Goal: Check status: Check status

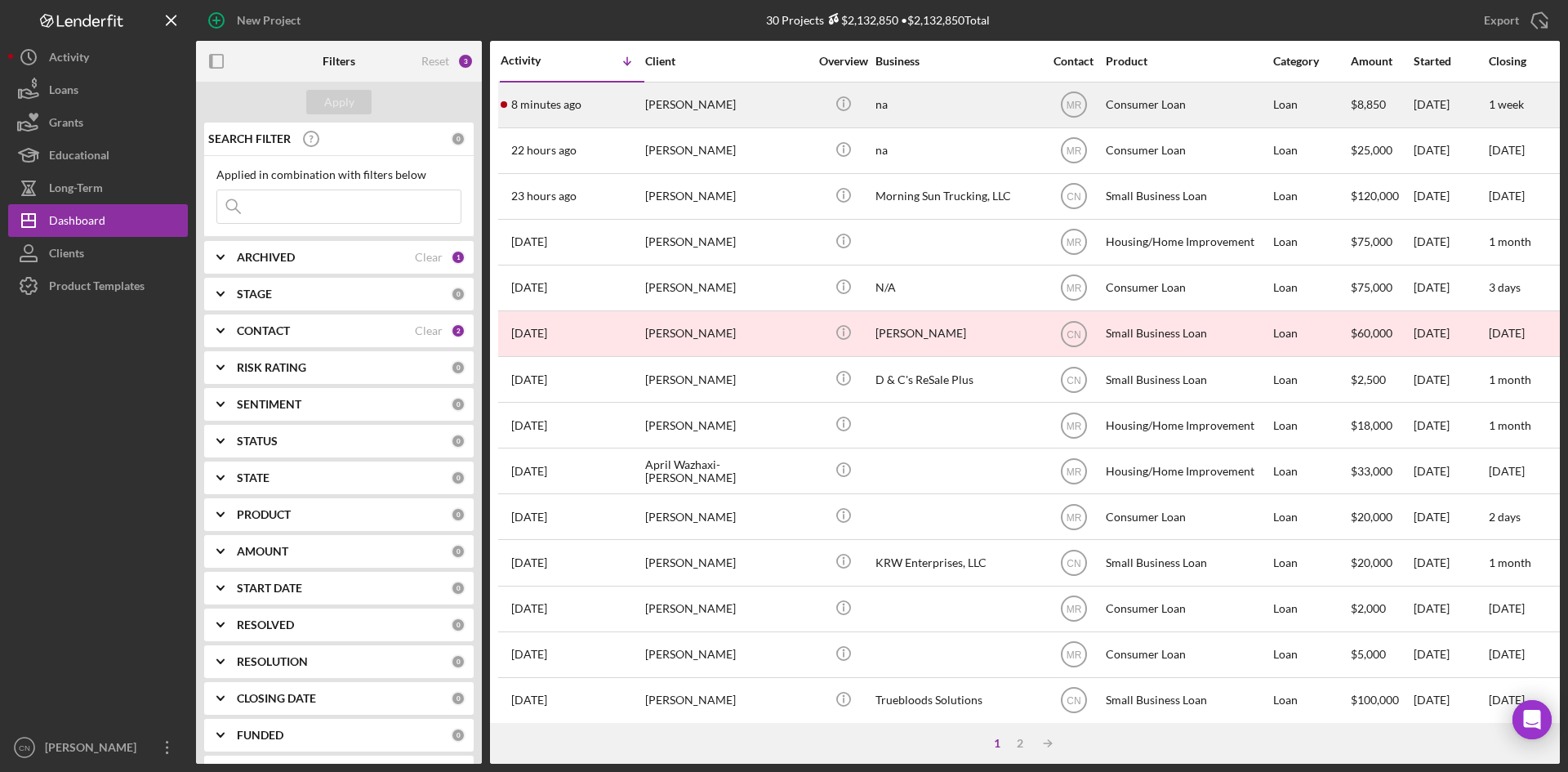
click at [667, 94] on div "[PERSON_NAME]" at bounding box center [727, 105] width 163 height 43
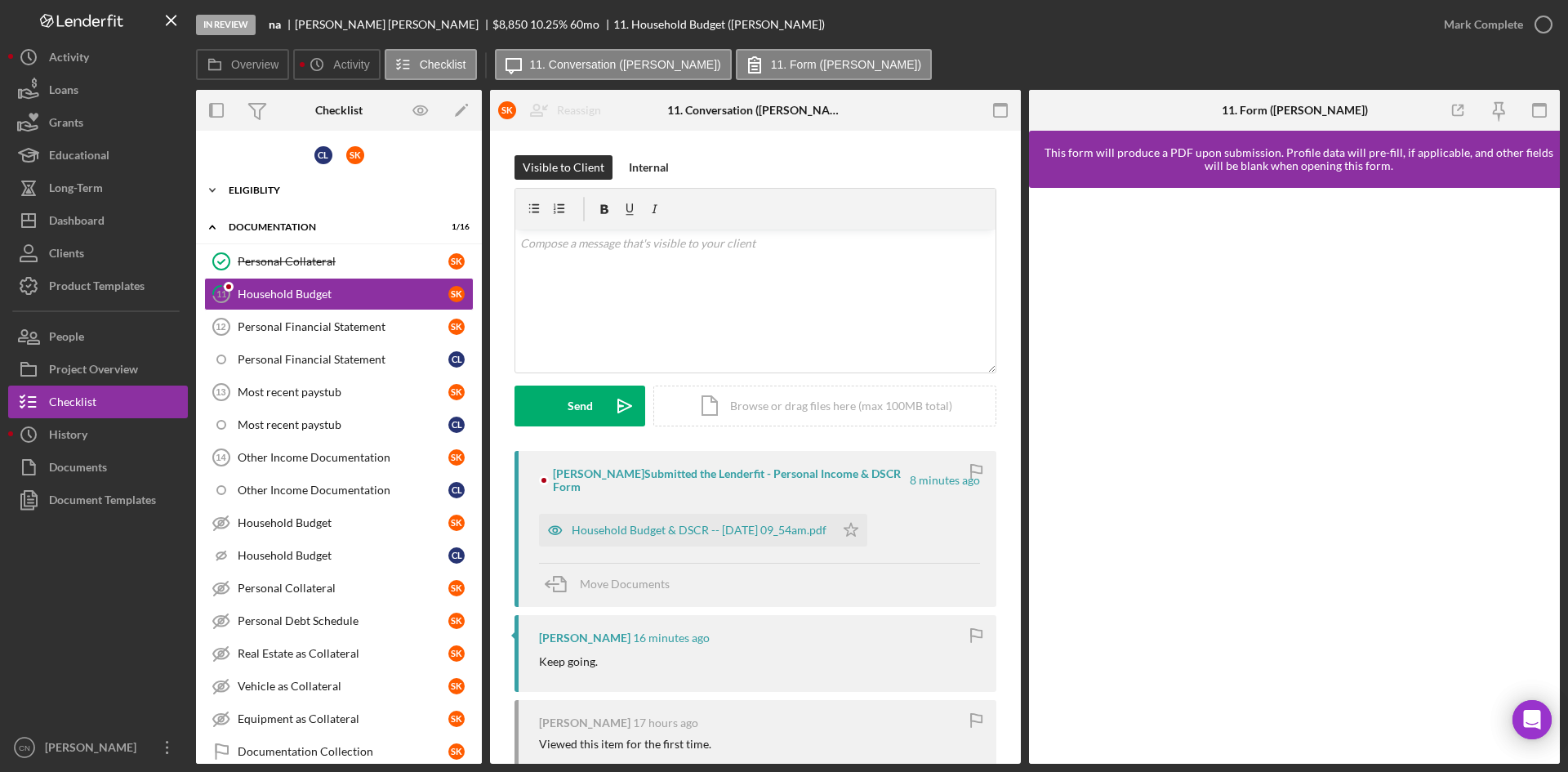
click at [270, 184] on div "Icon/Expander Eligiblity 18 / 22" at bounding box center [339, 190] width 286 height 33
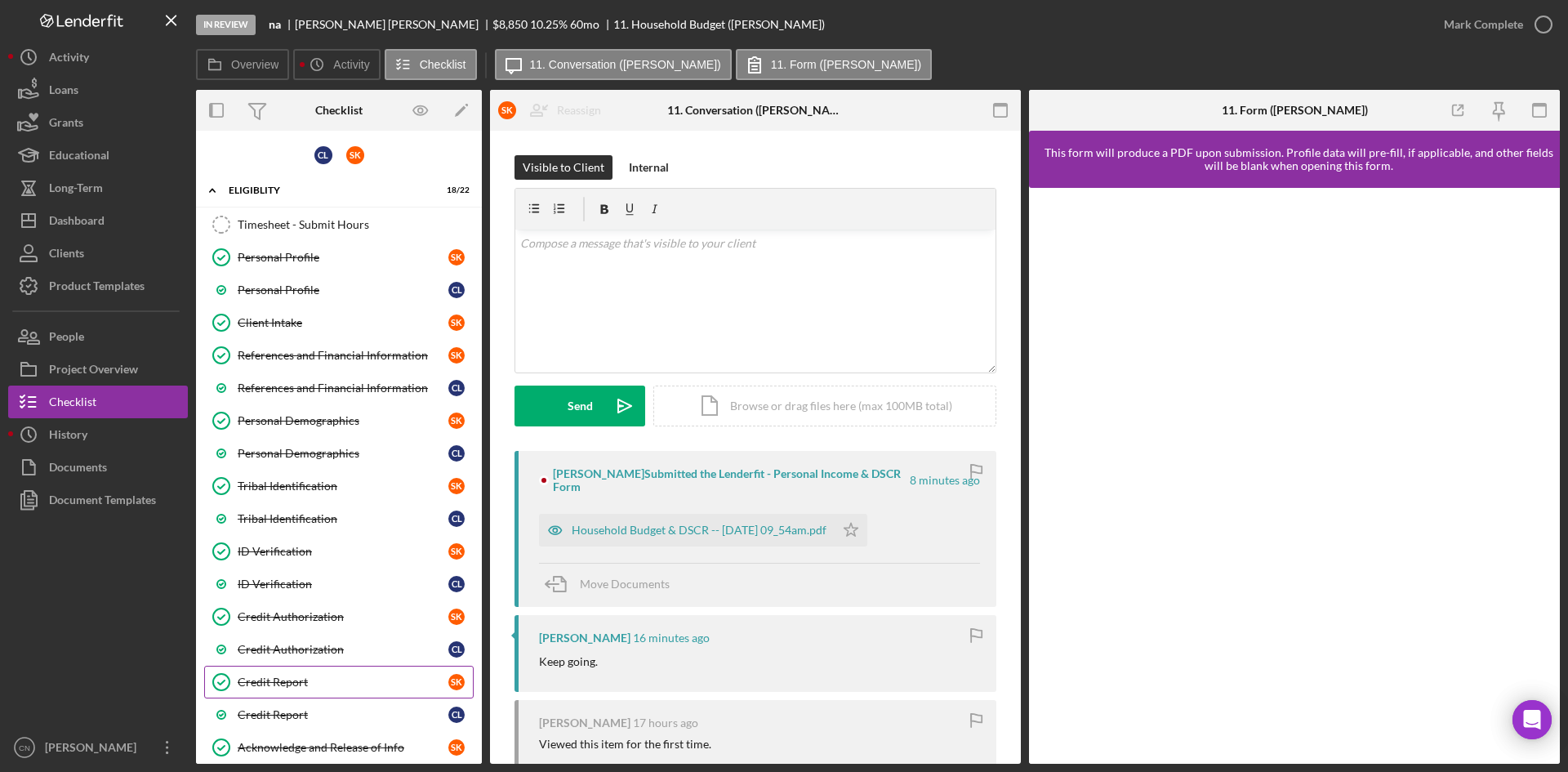
click at [286, 686] on div "Credit Report" at bounding box center [342, 681] width 210 height 13
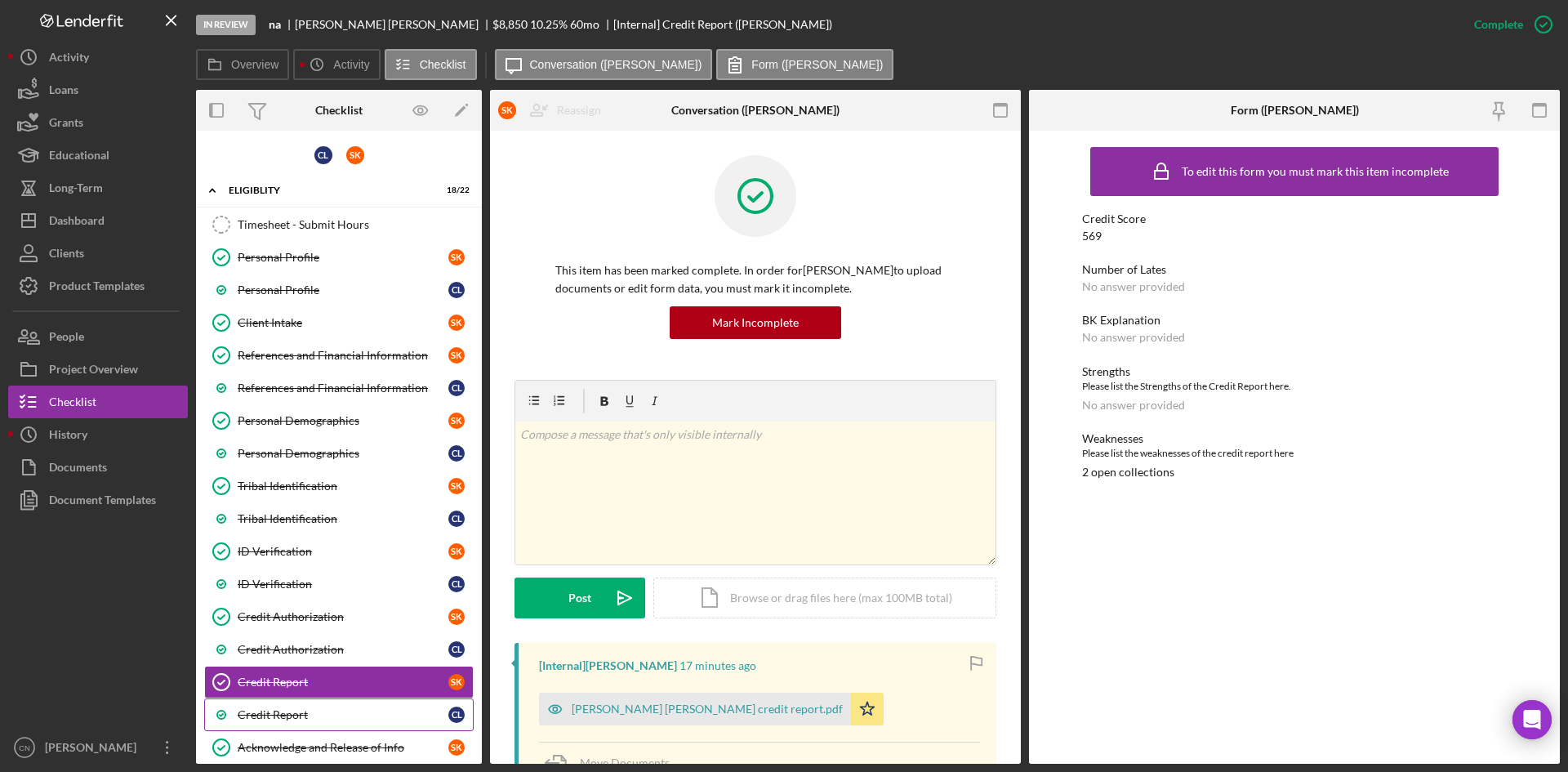
click at [284, 711] on div "Credit Report" at bounding box center [342, 714] width 210 height 13
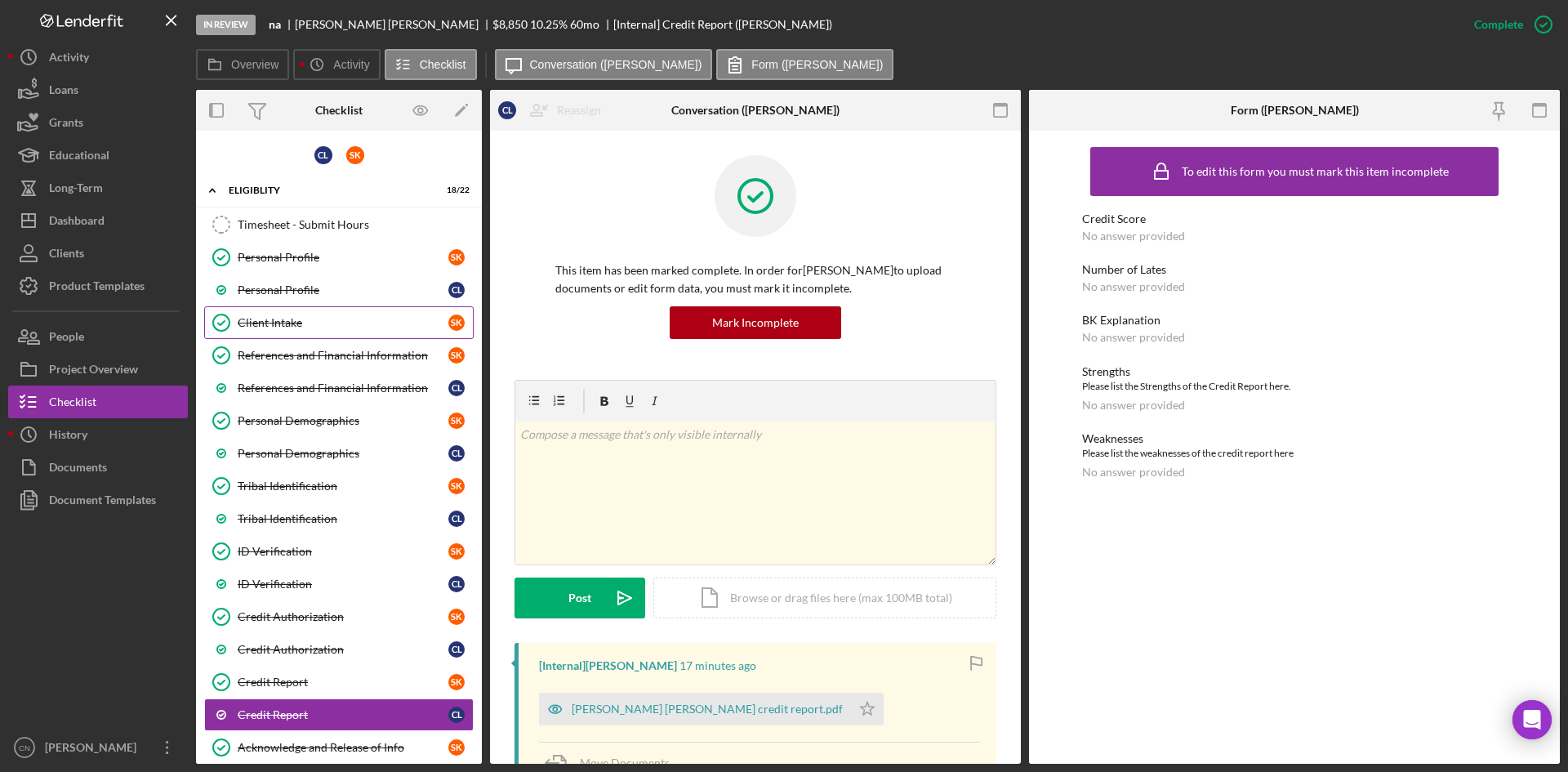
click at [291, 319] on div "Client Intake" at bounding box center [342, 322] width 210 height 13
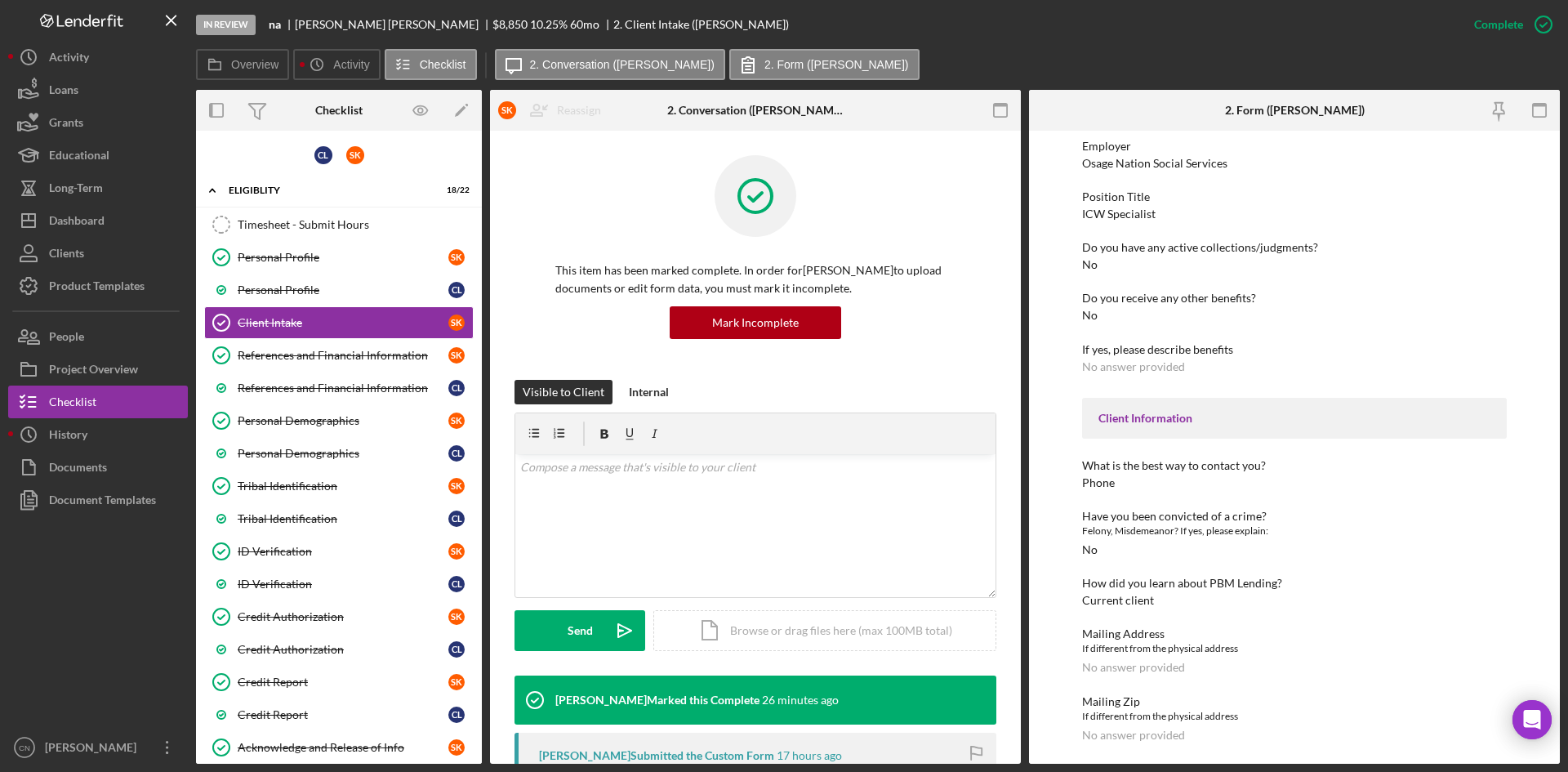
scroll to position [1078, 0]
drag, startPoint x: 268, startPoint y: 362, endPoint x: 283, endPoint y: 362, distance: 15.0
click at [268, 362] on div "References and Financial Information" at bounding box center [342, 355] width 210 height 13
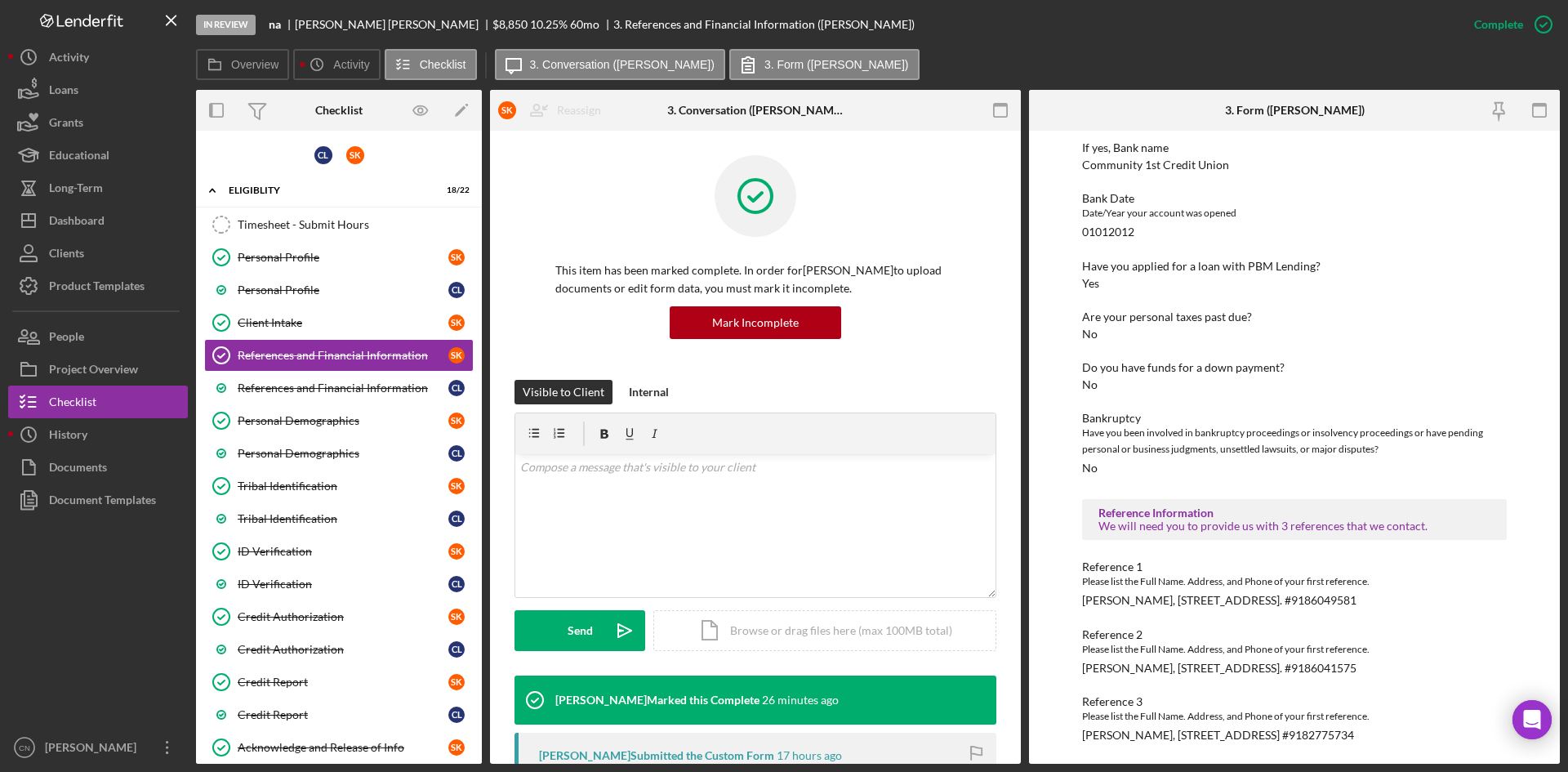
scroll to position [185, 0]
click at [284, 492] on div "Tribal Identification" at bounding box center [342, 485] width 210 height 13
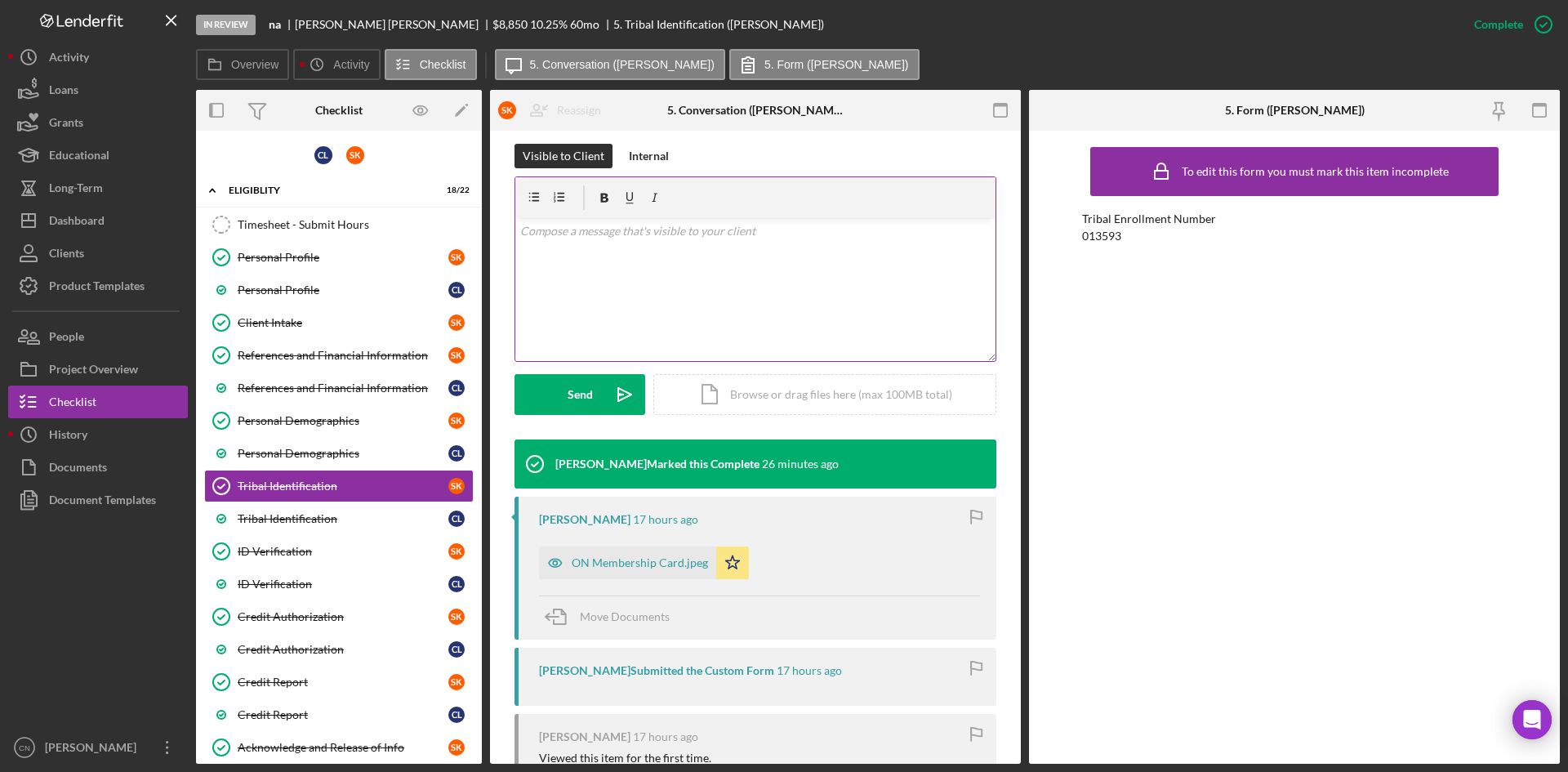
scroll to position [245, 0]
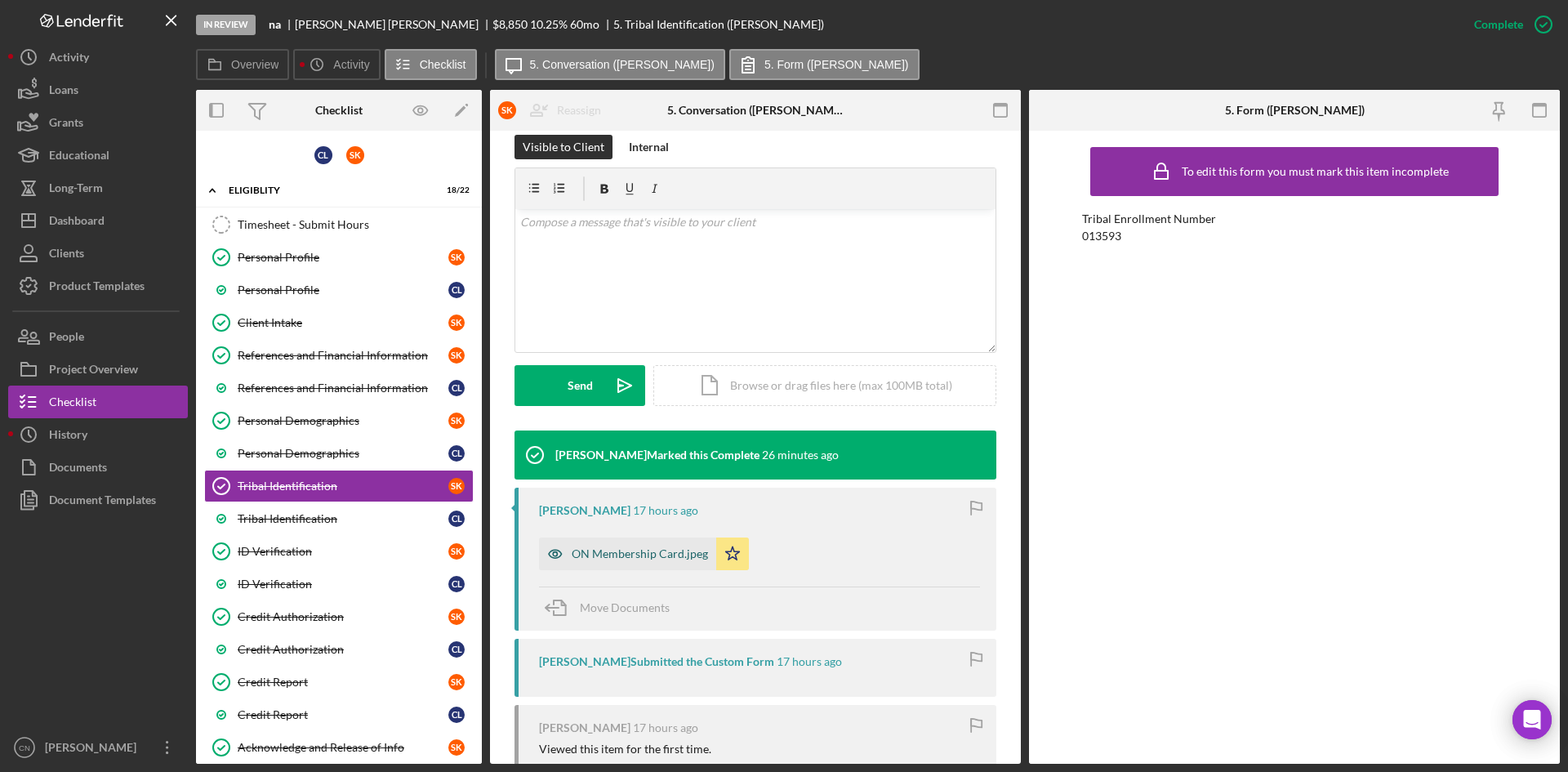
click at [640, 554] on div "ON Membership Card.jpeg" at bounding box center [640, 553] width 136 height 13
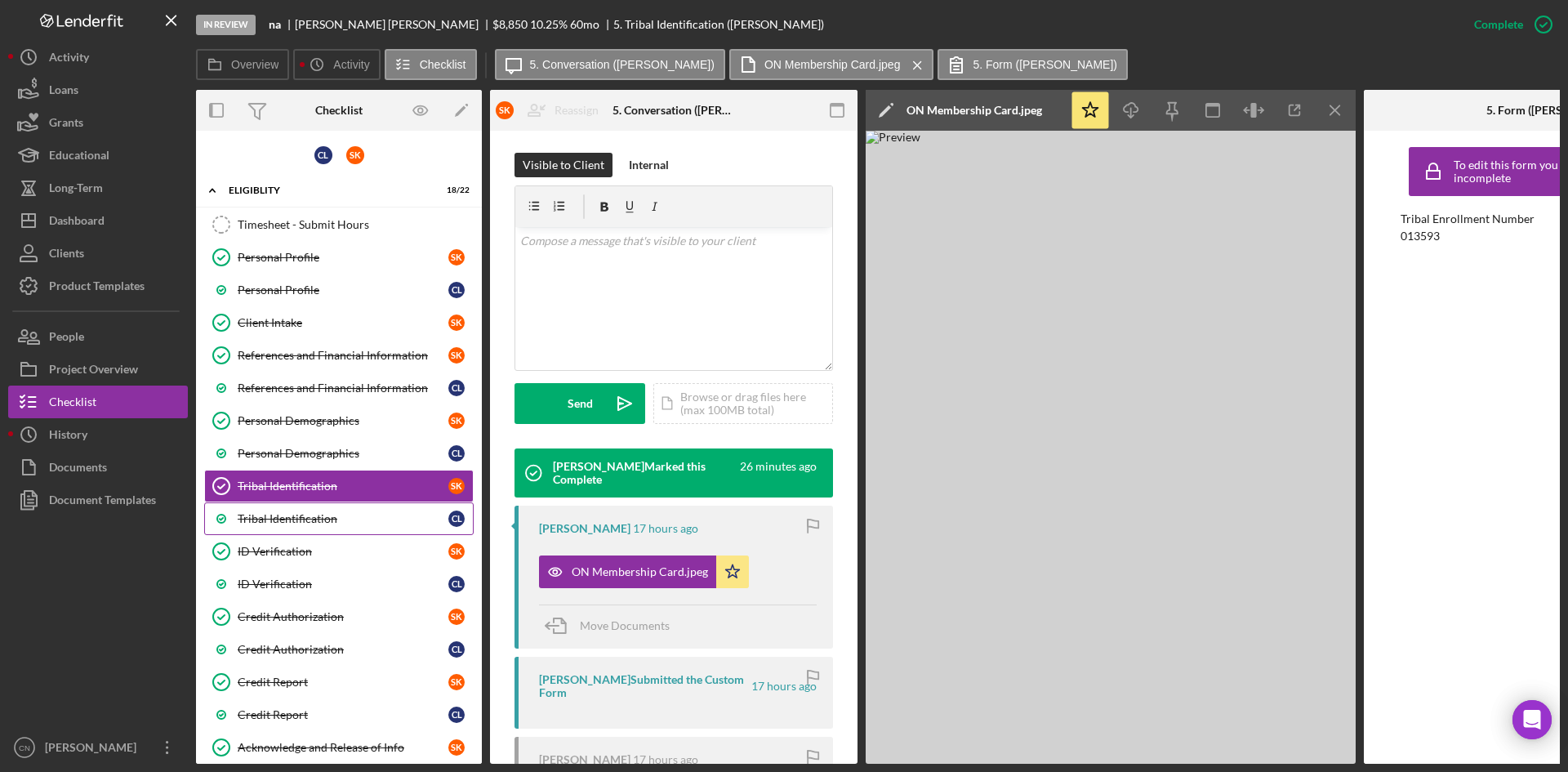
click at [308, 515] on div "Tribal Identification" at bounding box center [342, 518] width 210 height 13
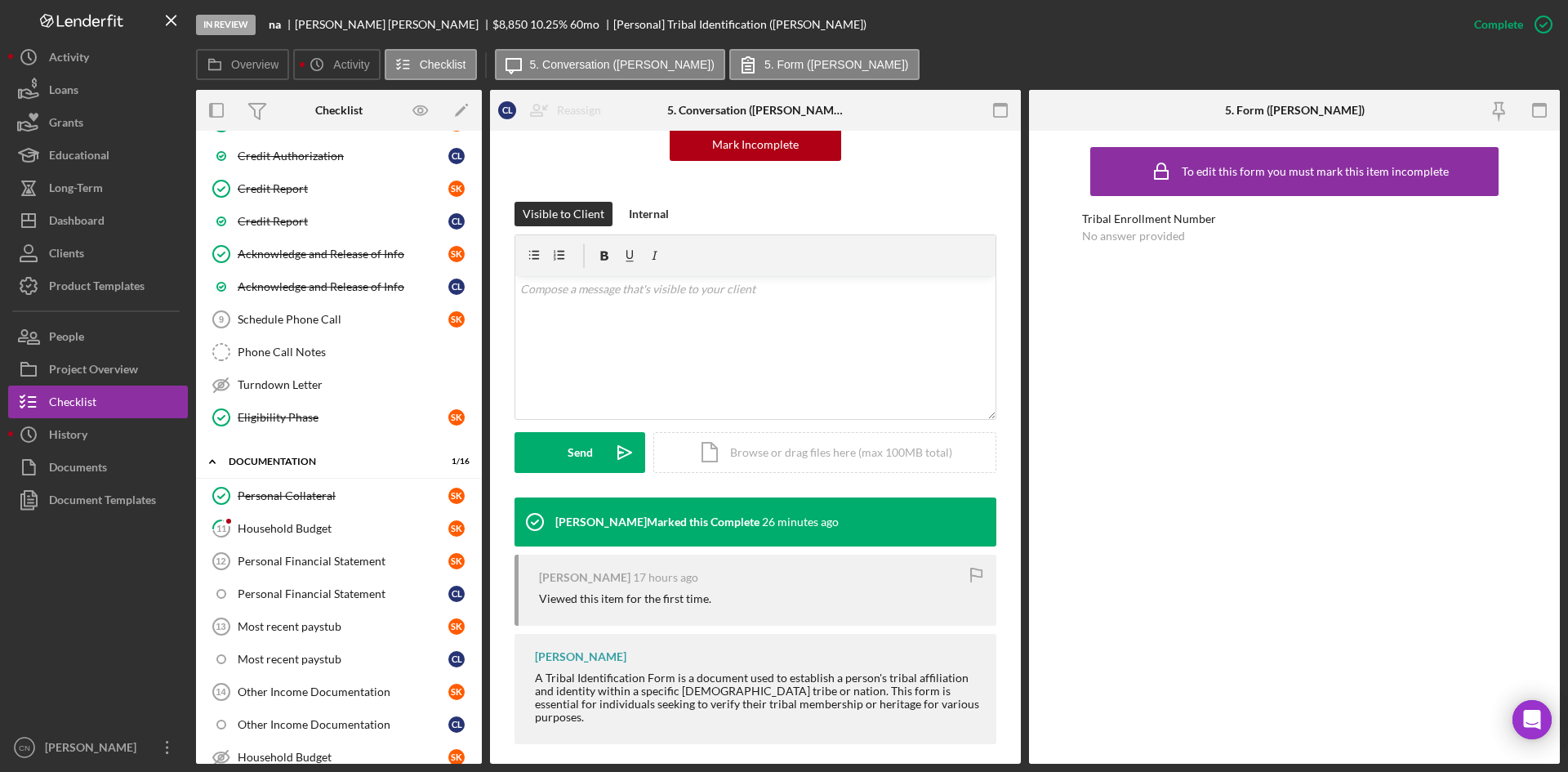
scroll to position [572, 0]
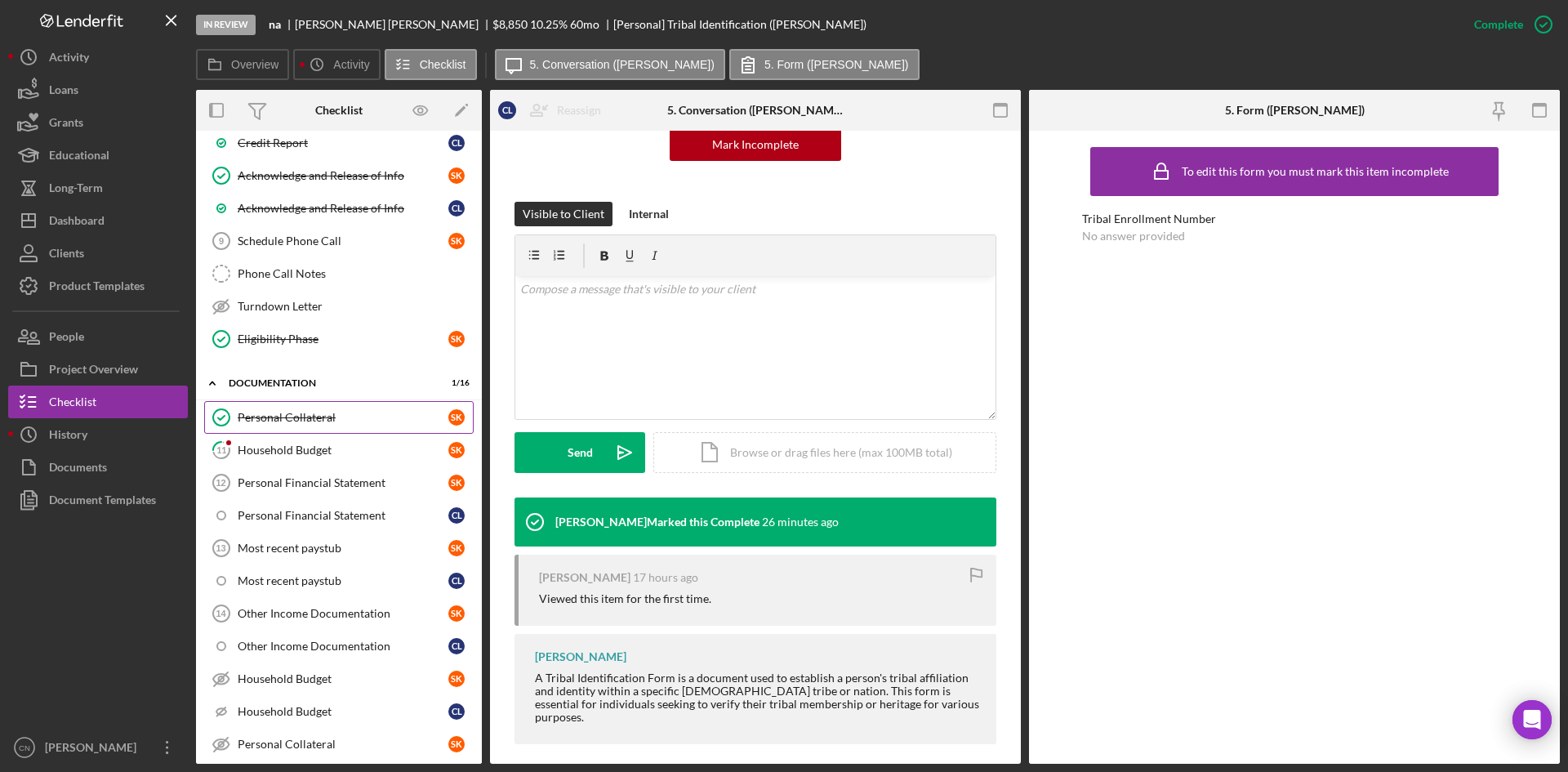
click at [275, 421] on div "Personal Collateral" at bounding box center [342, 416] width 210 height 13
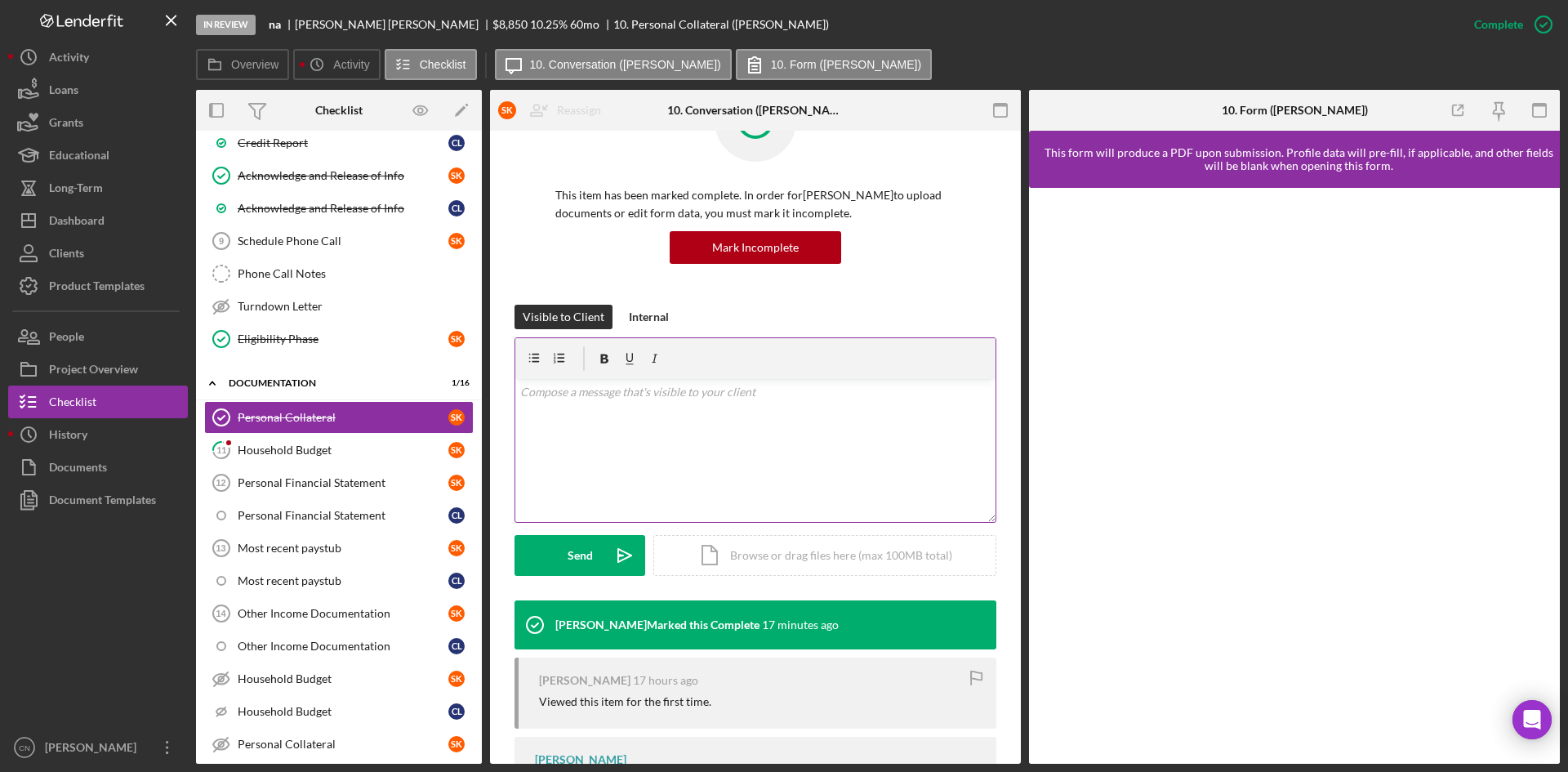
scroll to position [162, 0]
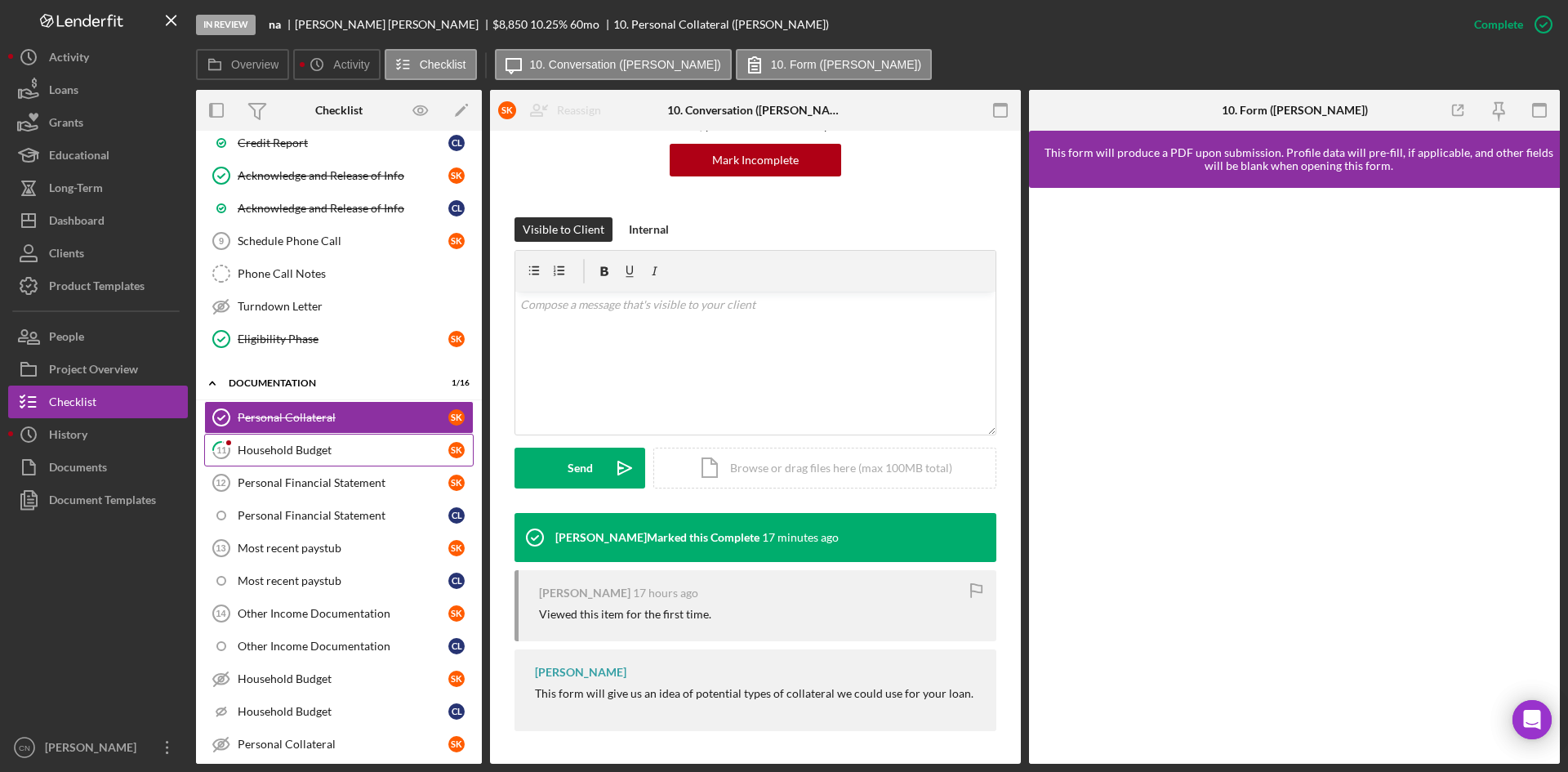
click at [281, 449] on div "Household Budget" at bounding box center [342, 449] width 210 height 13
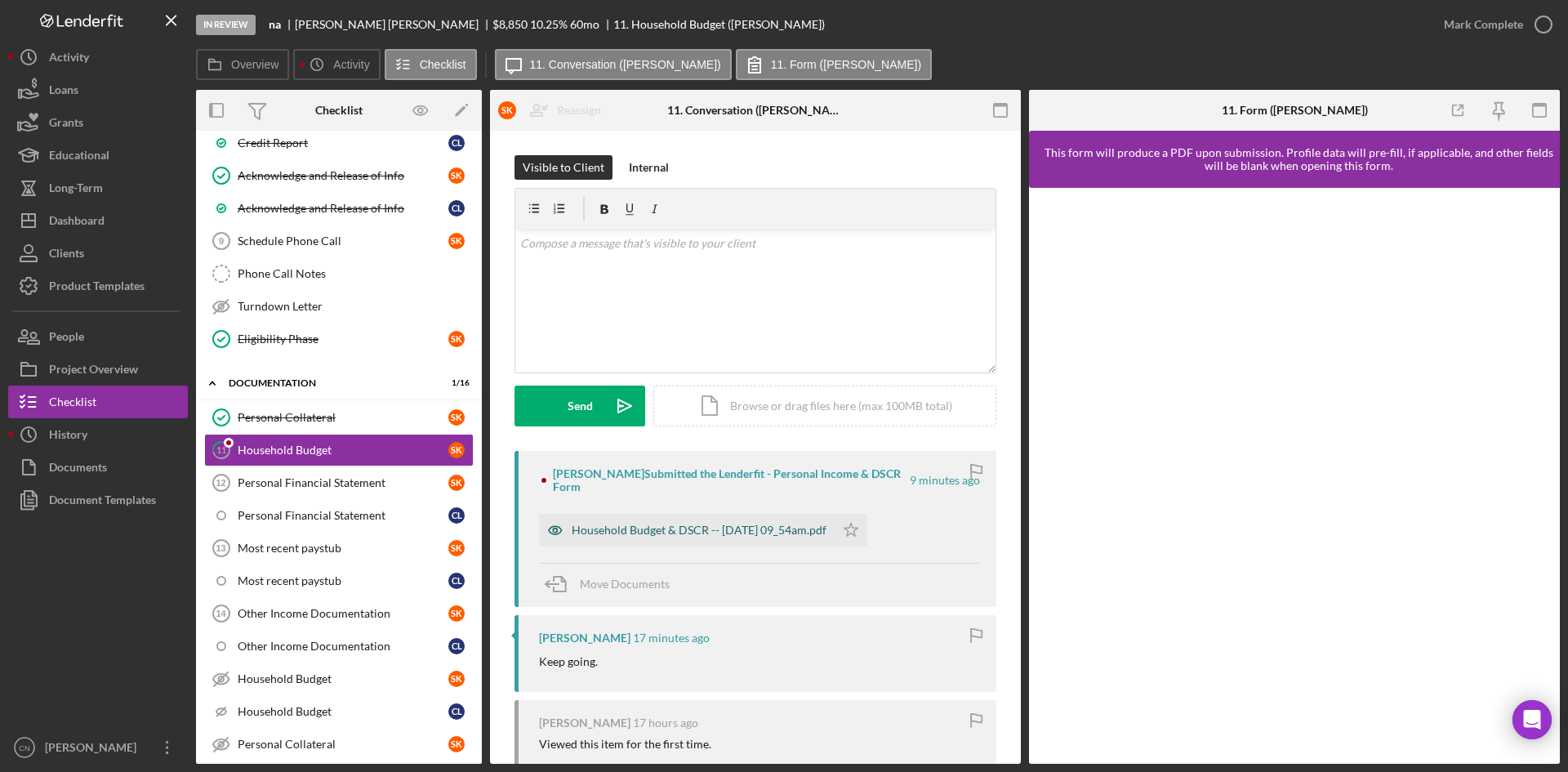
click at [624, 524] on div "Household Budget & DSCR -- 2025-10-15 09_54am.pdf" at bounding box center [700, 530] width 255 height 13
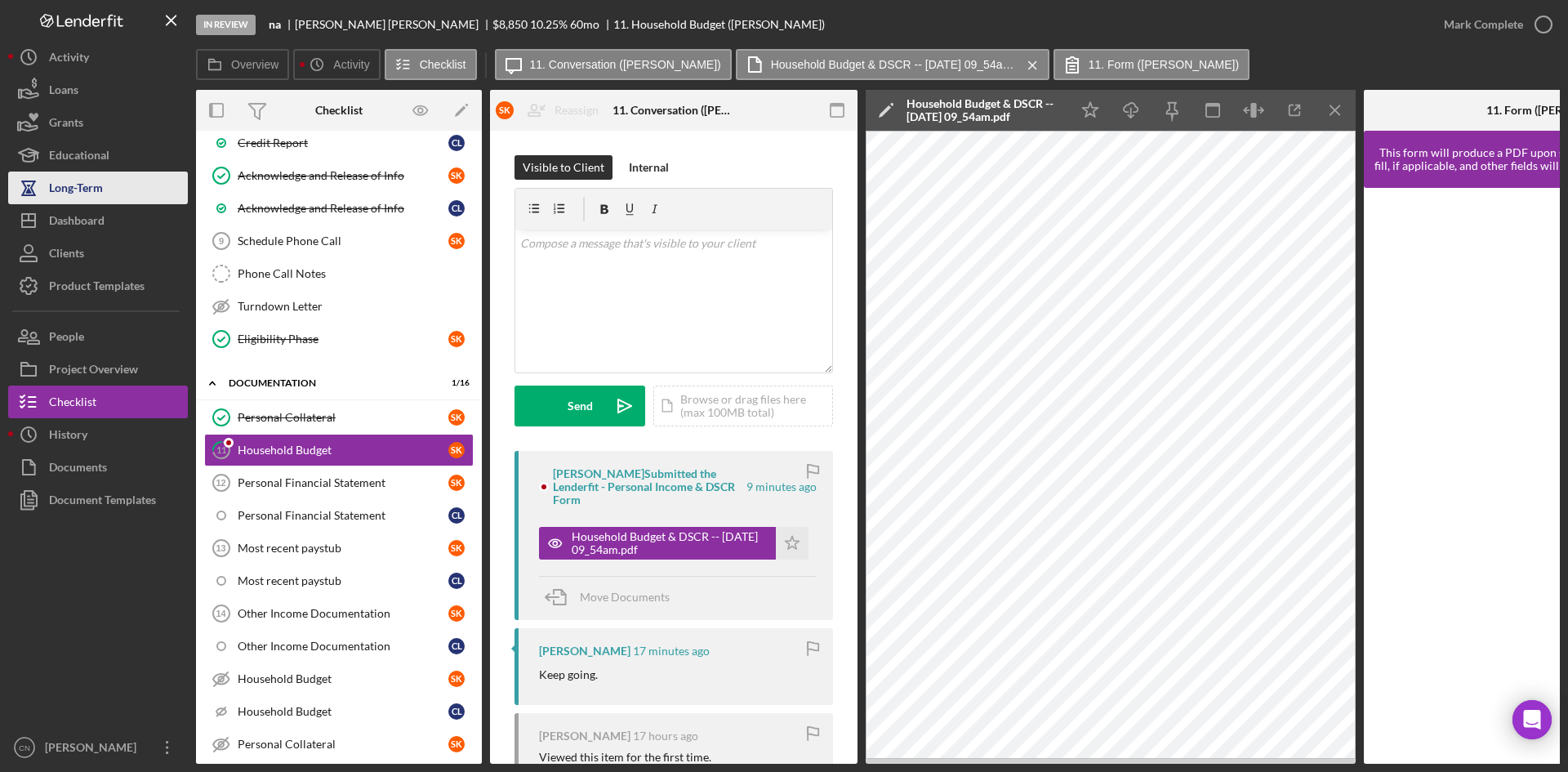
click at [87, 198] on div "Long-Term" at bounding box center [76, 190] width 54 height 37
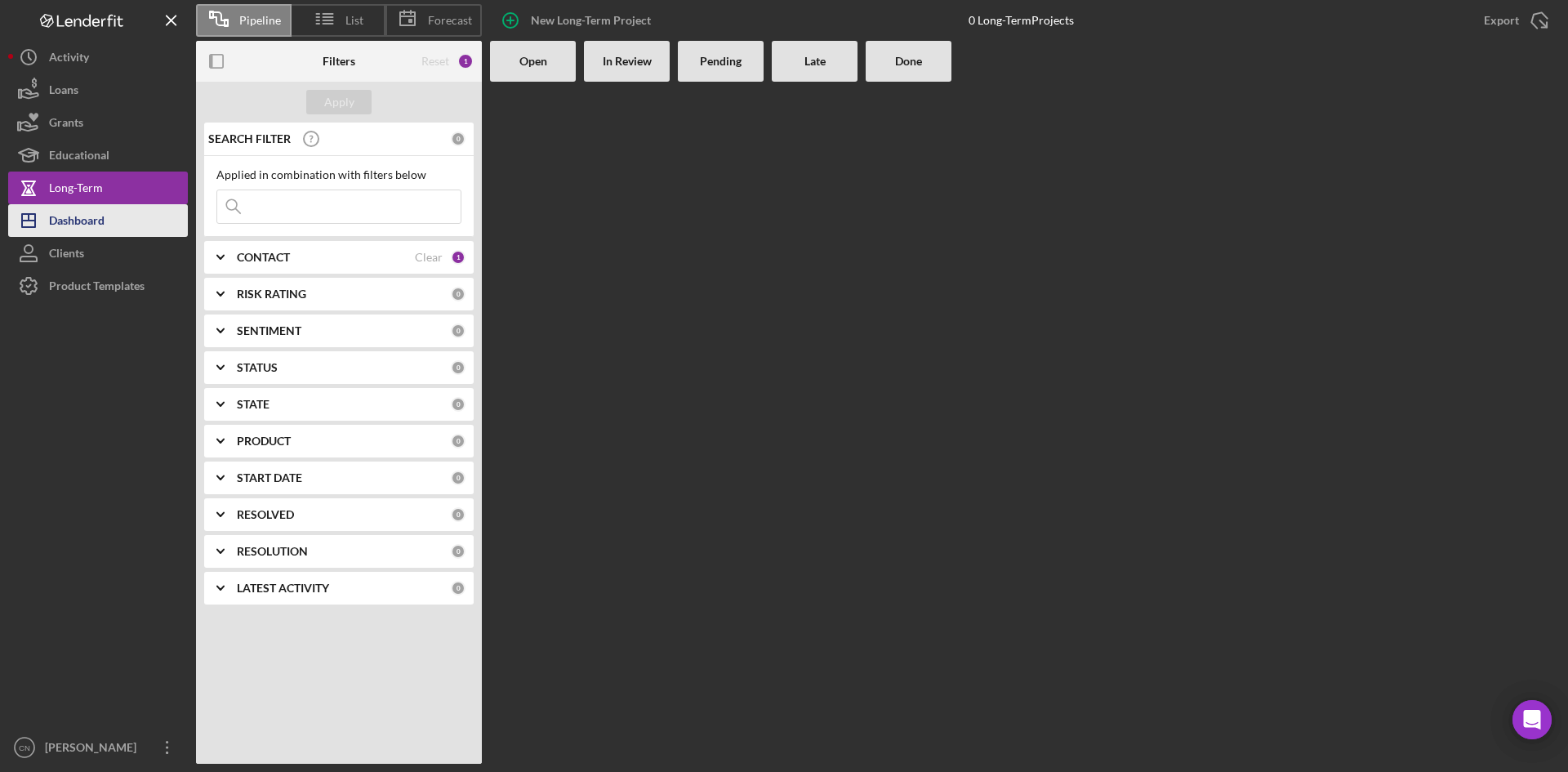
click at [84, 218] on div "Dashboard" at bounding box center [77, 223] width 56 height 37
